Goal: Task Accomplishment & Management: Manage account settings

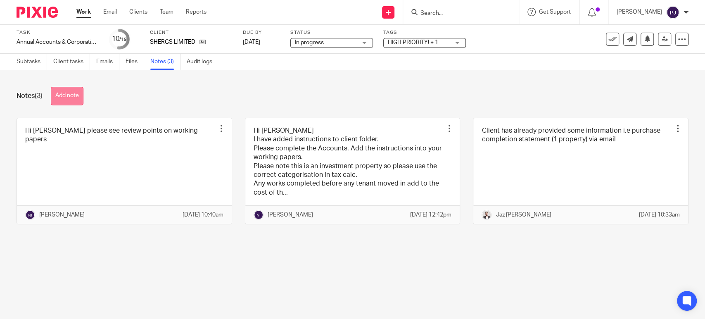
click at [65, 98] on button "Add note" at bounding box center [67, 96] width 33 height 19
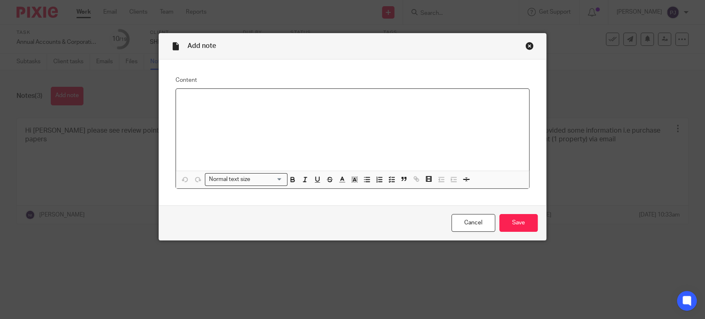
click at [525, 44] on div "Close this dialog window" at bounding box center [529, 46] width 8 height 8
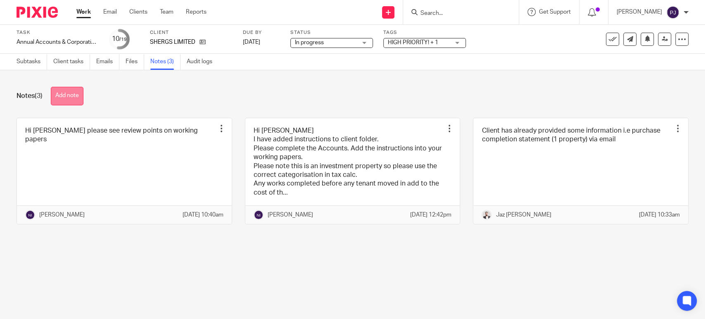
click at [66, 97] on button "Add note" at bounding box center [67, 96] width 33 height 19
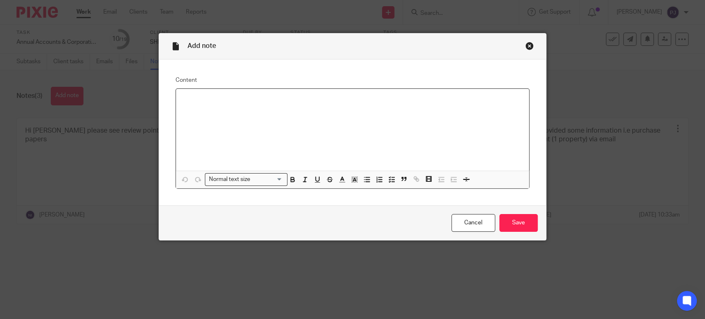
click at [221, 109] on div at bounding box center [352, 130] width 353 height 82
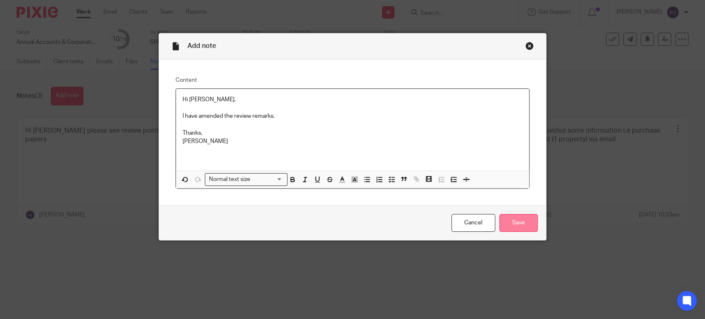
click at [508, 226] on input "Save" at bounding box center [518, 223] width 38 height 18
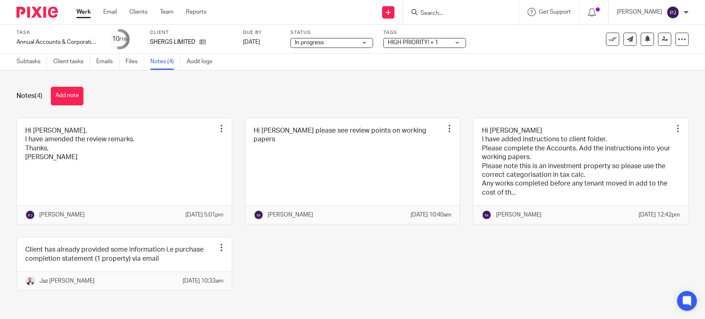
click at [429, 42] on span "HIGH PRIORITY! + 1" at bounding box center [413, 43] width 50 height 6
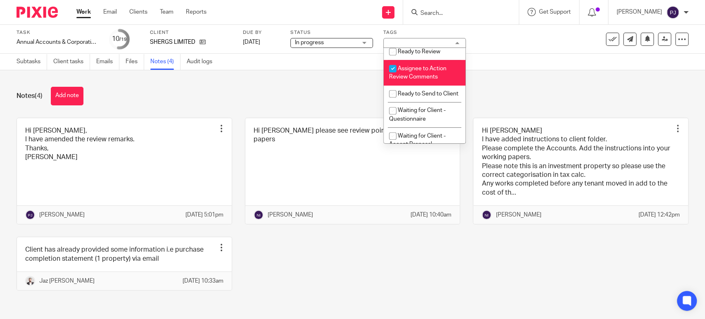
scroll to position [275, 0]
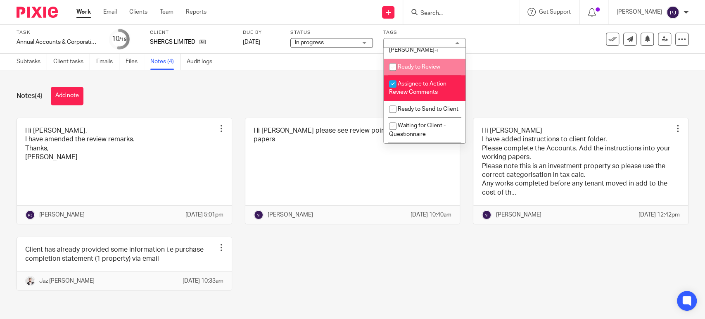
click at [415, 69] on span "Ready to Review" at bounding box center [419, 67] width 43 height 6
checkbox input "true"
click at [510, 92] on div "Notes (4) Add note" at bounding box center [353, 96] width 672 height 19
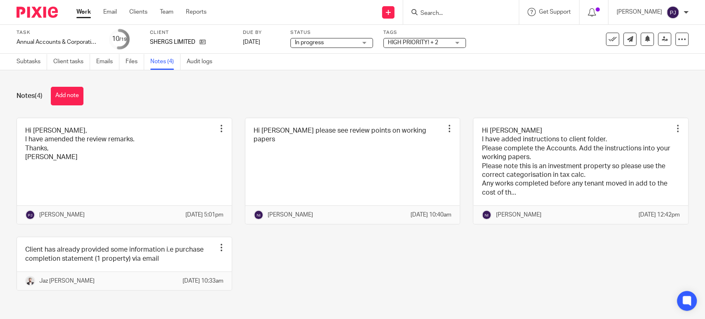
click at [648, 33] on div "See template in use Advanced task editor Copy task Change schedule Delete" at bounding box center [647, 39] width 83 height 13
click at [662, 36] on icon at bounding box center [665, 39] width 6 height 6
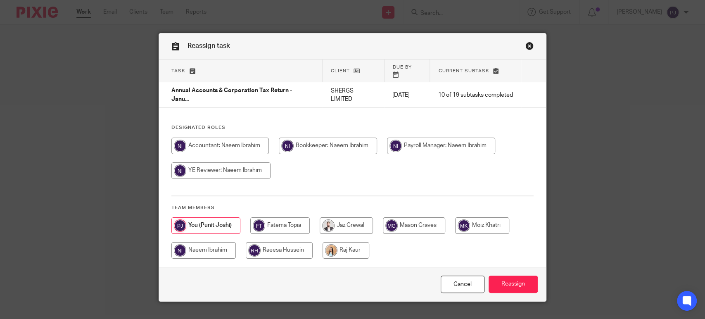
click at [199, 248] on input "radio" at bounding box center [203, 250] width 64 height 17
radio input "true"
click at [509, 277] on input "Reassign" at bounding box center [513, 284] width 49 height 18
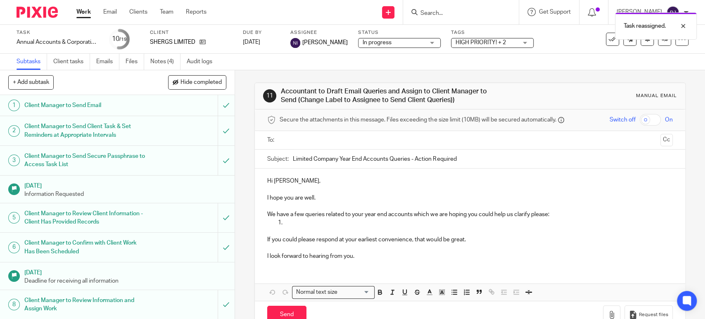
click at [80, 8] on link "Work" at bounding box center [83, 12] width 14 height 8
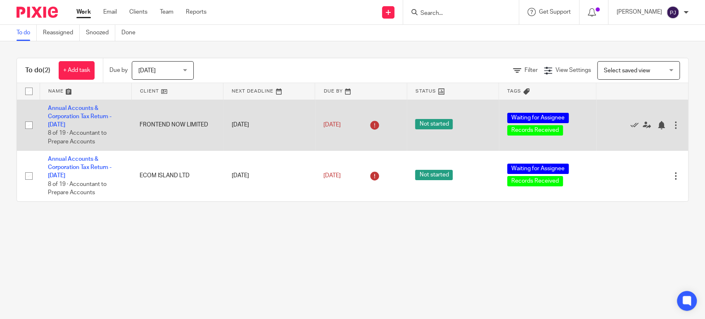
click at [80, 112] on td "Annual Accounts & Corporation Tax Return - July 31, 2025 8 of 19 · Accountant t…" at bounding box center [86, 125] width 92 height 51
click at [78, 112] on td "Annual Accounts & Corporation Tax Return - July 31, 2025 8 of 19 · Accountant t…" at bounding box center [86, 125] width 92 height 51
click at [79, 115] on link "Annual Accounts & Corporation Tax Return - [DATE]" at bounding box center [80, 116] width 64 height 23
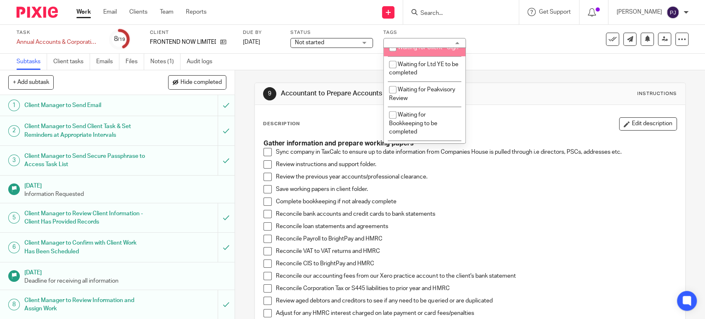
scroll to position [551, 0]
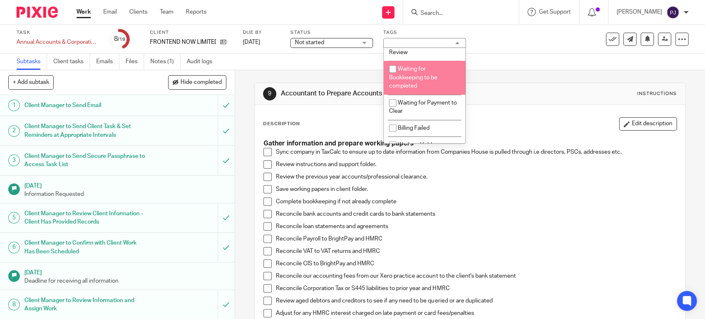
click at [417, 83] on li "Waiting for Bookkeeping to be completed" at bounding box center [425, 78] width 82 height 34
checkbox input "true"
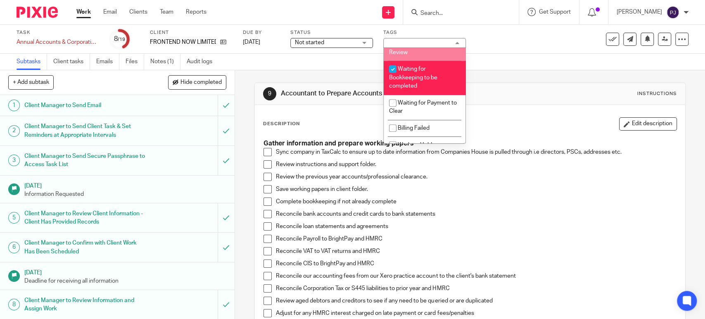
click at [415, 55] on span "Waiting for Peakvisory Review" at bounding box center [422, 48] width 66 height 14
checkbox input "true"
click at [413, 89] on span "Waiting for Bookkeeping to be completed" at bounding box center [413, 77] width 48 height 23
checkbox input "false"
